Goal: Information Seeking & Learning: Check status

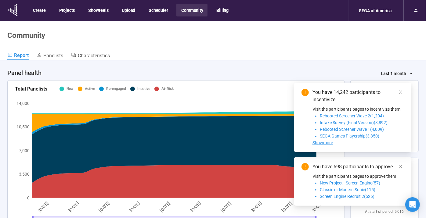
drag, startPoint x: 233, startPoint y: 66, endPoint x: 237, endPoint y: 70, distance: 5.8
click at [237, 70] on div "Panel health Last 1 month" at bounding box center [212, 70] width 411 height 20
click at [400, 166] on icon "close" at bounding box center [400, 166] width 4 height 4
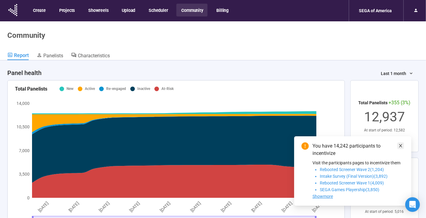
click at [401, 148] on icon "close" at bounding box center [400, 146] width 4 height 4
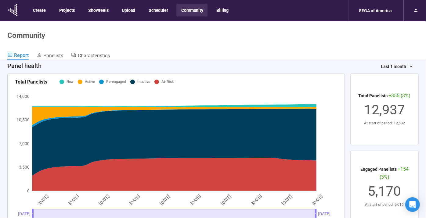
scroll to position [0, 0]
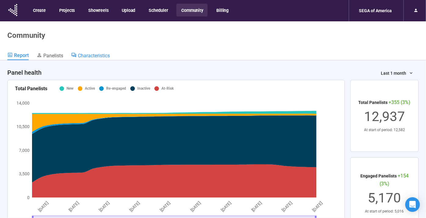
click at [87, 56] on span "Characteristics" at bounding box center [94, 56] width 32 height 6
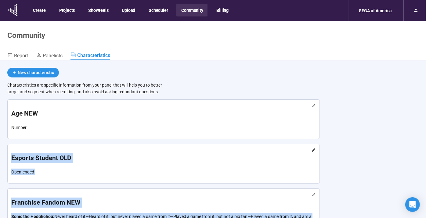
scroll to position [21, 0]
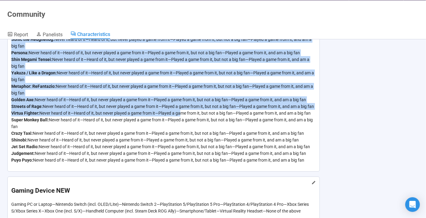
drag, startPoint x: 298, startPoint y: 137, endPoint x: 190, endPoint y: 116, distance: 109.6
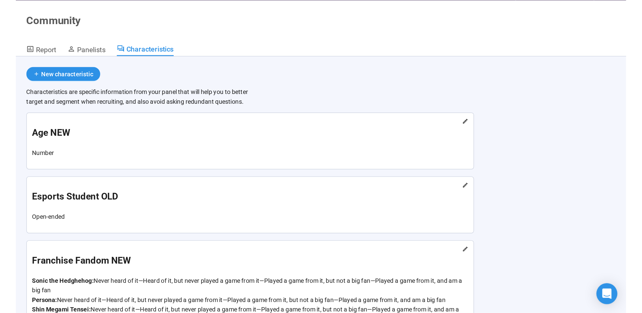
scroll to position [0, 0]
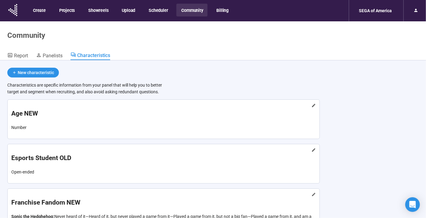
click at [231, 49] on header "Community Report Panelists Characteristics" at bounding box center [213, 40] width 426 height 39
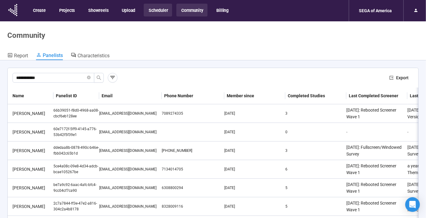
click at [156, 12] on button "Scheduler" at bounding box center [158, 10] width 28 height 13
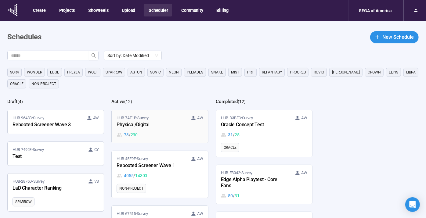
click at [167, 134] on div "73 / 230" at bounding box center [159, 134] width 86 height 7
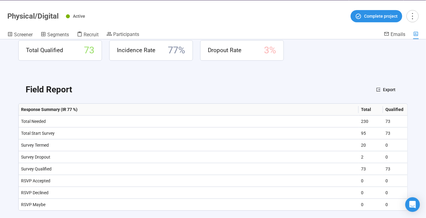
scroll to position [34, 0]
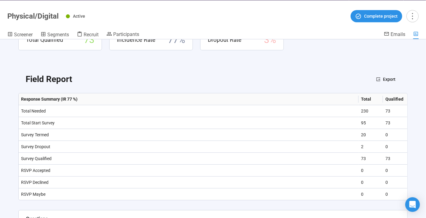
click at [95, 30] on header "Physical/Digital Active Complete project Screener Segments Recruit Participants…" at bounding box center [213, 19] width 426 height 39
click at [158, 43] on div "Incidence Rate 77 %" at bounding box center [151, 40] width 68 height 15
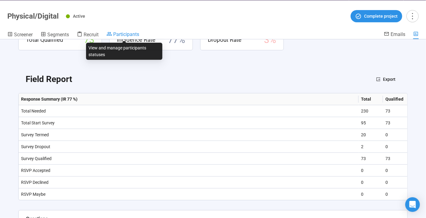
click at [130, 32] on span "Participants" at bounding box center [126, 34] width 26 height 6
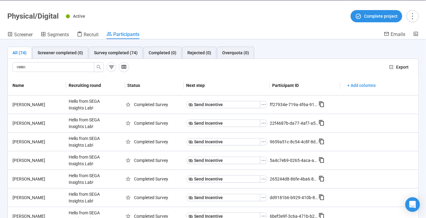
click at [258, 12] on div "Active Complete project" at bounding box center [242, 16] width 352 height 12
